Goal: Check status: Check status

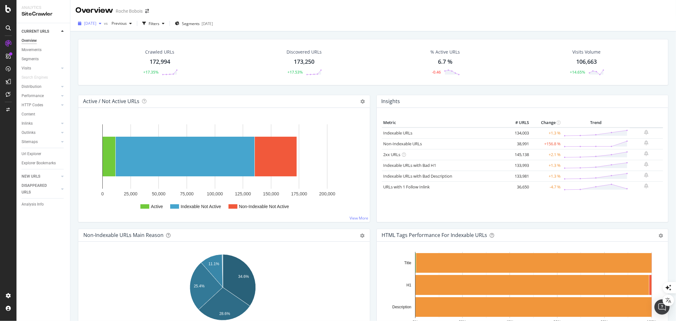
click at [96, 24] on span "[DATE]" at bounding box center [90, 23] width 12 height 5
click at [108, 58] on div "[DATE]" at bounding box center [102, 58] width 34 height 6
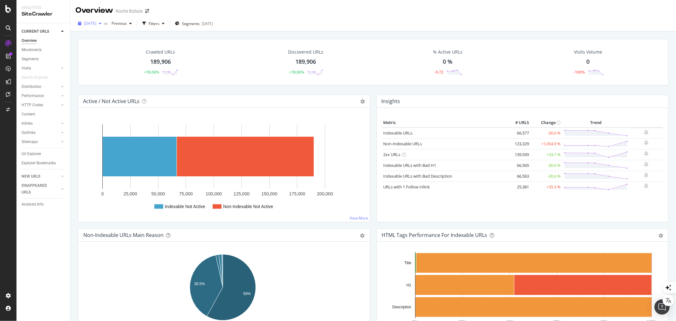
click at [93, 25] on span "[DATE]" at bounding box center [90, 23] width 12 height 5
click at [107, 46] on div "[DATE]" at bounding box center [102, 46] width 34 height 6
